Goal: Transaction & Acquisition: Purchase product/service

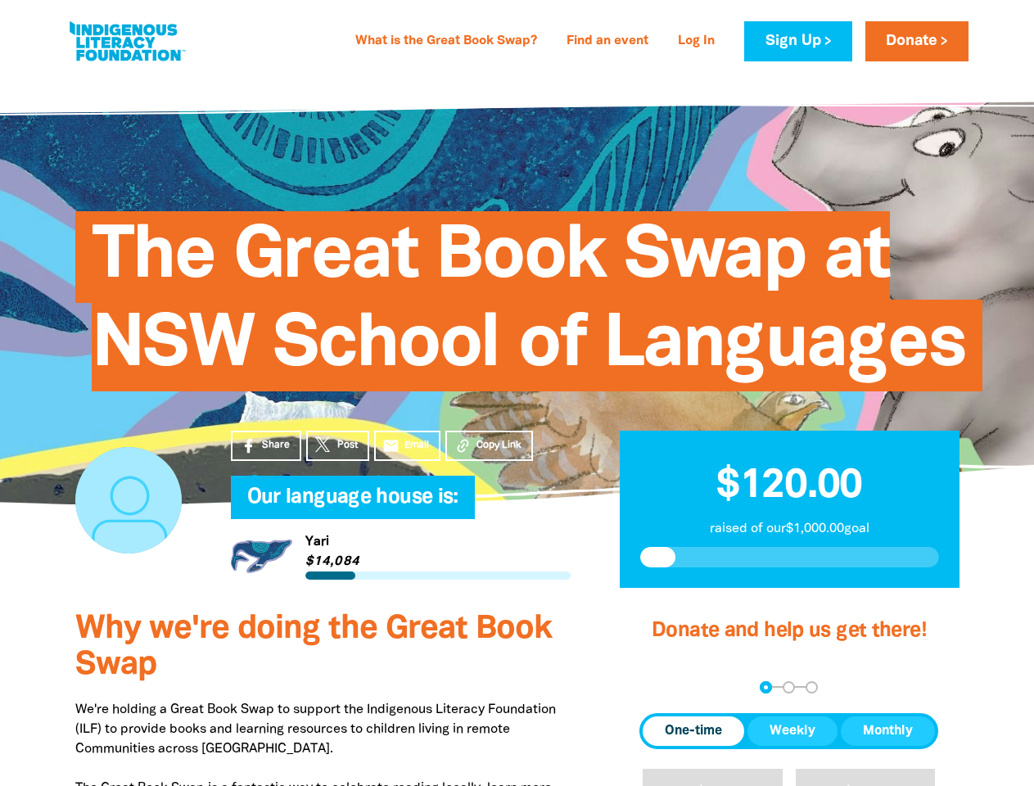
click at [516, 391] on span "The Great Book Swap at NSW School of Languages" at bounding box center [529, 307] width 874 height 168
click at [489, 445] on span "Copy Link" at bounding box center [498, 445] width 45 height 15
click at [661, 687] on div "arrow_back Back Step 1 Step 2 Step 3" at bounding box center [788, 687] width 299 height 12
click at [765, 687] on div "Navigate to step 1 of 3 to enter your donation amount" at bounding box center [765, 687] width 4 height 4
click at [693, 731] on span "One-time" at bounding box center [692, 731] width 57 height 20
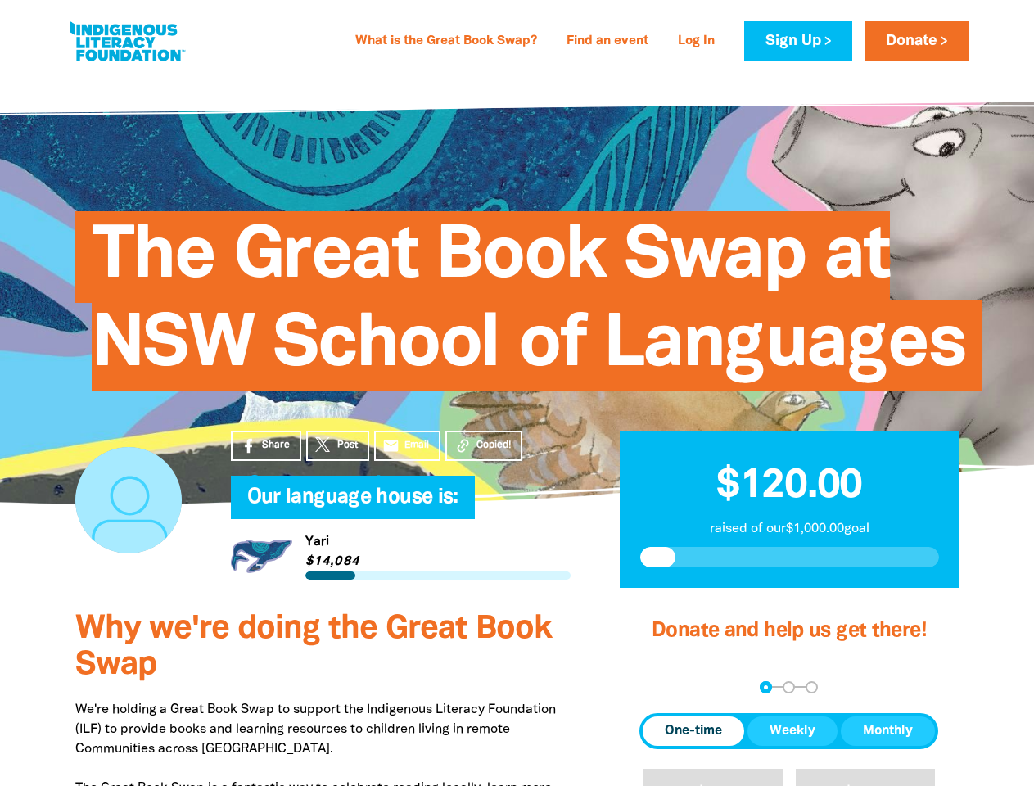
click at [792, 731] on span "Weekly" at bounding box center [792, 731] width 46 height 20
click at [887, 731] on span "Monthly" at bounding box center [887, 731] width 50 height 20
